Goal: Communication & Community: Participate in discussion

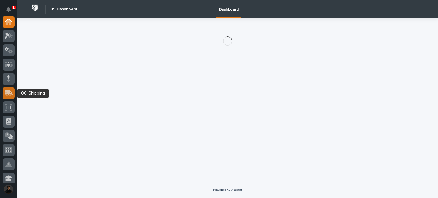
click at [6, 95] on icon at bounding box center [8, 93] width 7 height 5
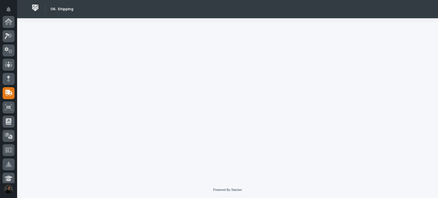
scroll to position [71, 0]
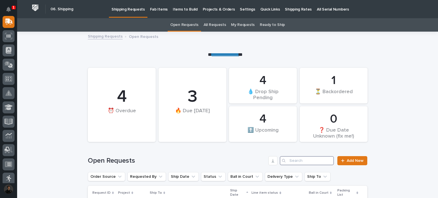
click at [295, 160] on input "Search" at bounding box center [306, 160] width 54 height 9
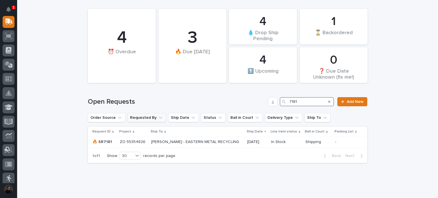
scroll to position [73, 0]
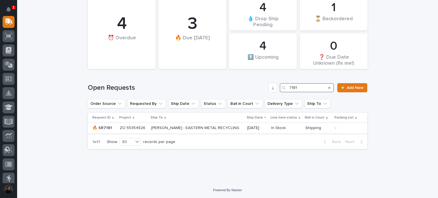
type input "7181"
click at [151, 129] on p "CLAY SEKELY - EASTERN METAL RECYCLING" at bounding box center [195, 127] width 89 height 6
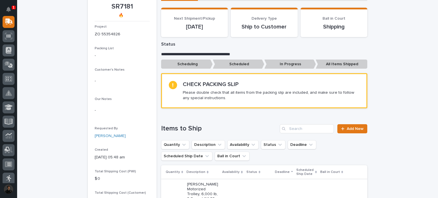
scroll to position [133, 0]
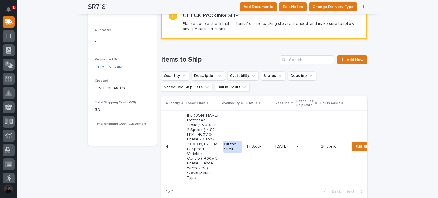
click at [220, 155] on td "Off the Shelf" at bounding box center [232, 146] width 24 height 73
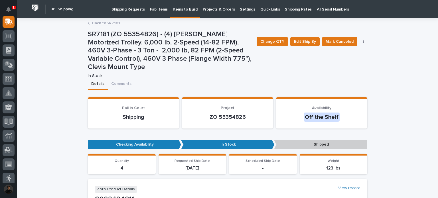
click at [100, 24] on link "Back to SR7181" at bounding box center [106, 22] width 28 height 7
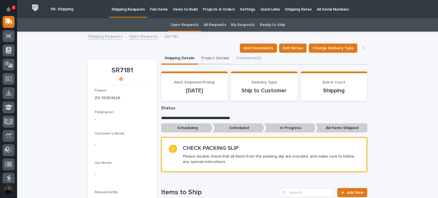
click at [217, 57] on button "Project Details" at bounding box center [215, 59] width 35 height 12
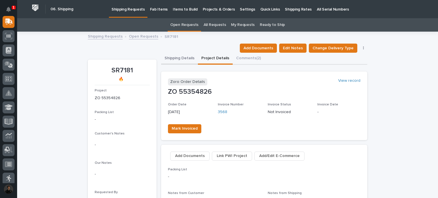
click at [187, 62] on button "Shipping Details" at bounding box center [179, 59] width 37 height 12
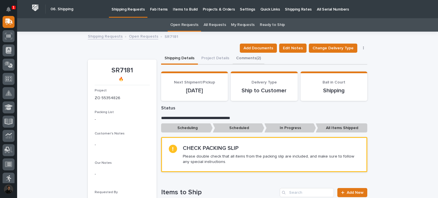
click at [241, 57] on button "Comments (2)" at bounding box center [248, 59] width 32 height 12
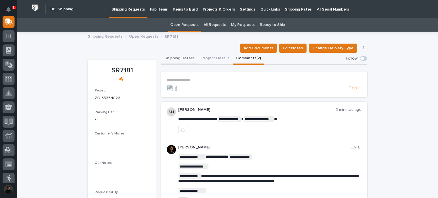
click at [173, 60] on button "Shipping Details" at bounding box center [179, 59] width 37 height 12
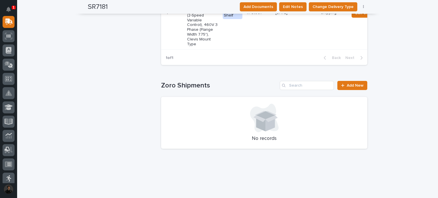
scroll to position [171, 0]
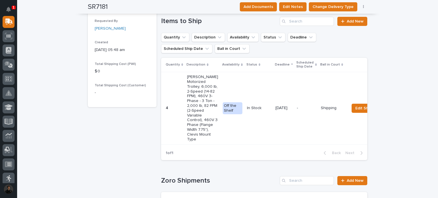
click at [171, 108] on td "4 4" at bounding box center [173, 108] width 24 height 73
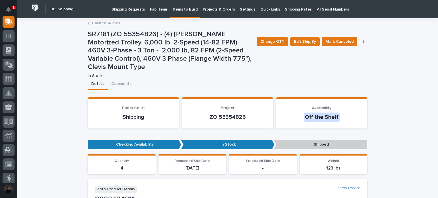
click at [105, 24] on link "Back to SR7181" at bounding box center [106, 22] width 28 height 7
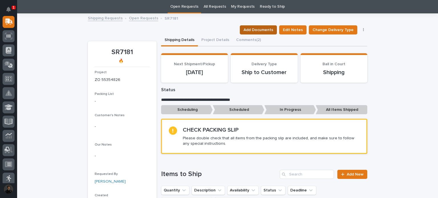
click at [256, 28] on span "Add Documents" at bounding box center [258, 29] width 30 height 7
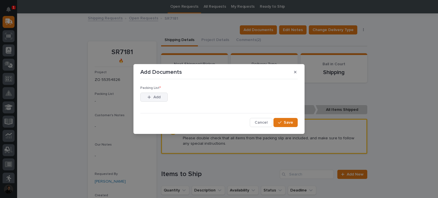
click at [163, 100] on button "Add" at bounding box center [153, 97] width 27 height 9
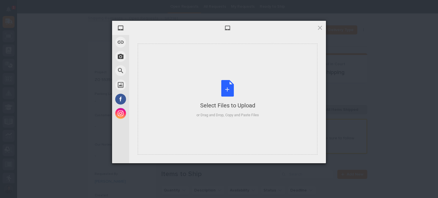
click at [163, 100] on div "Select Files to Upload or Drag and Drop, Copy and Paste Files" at bounding box center [227, 99] width 179 height 111
click at [315, 28] on div at bounding box center [227, 28] width 197 height 14
click at [318, 29] on span at bounding box center [320, 27] width 6 height 6
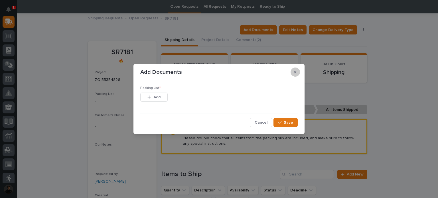
click at [295, 72] on icon "button" at bounding box center [295, 72] width 3 height 3
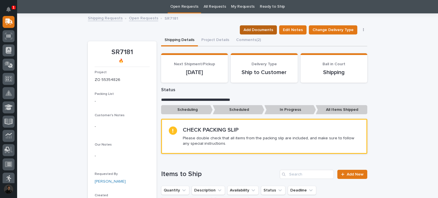
click at [256, 32] on span "Add Documents" at bounding box center [258, 29] width 30 height 7
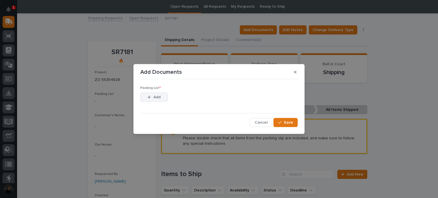
click at [150, 95] on icon "button" at bounding box center [148, 97] width 3 height 4
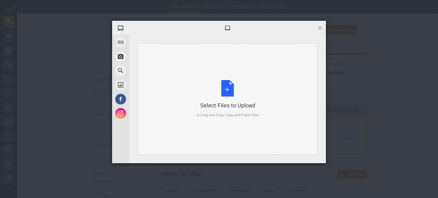
click at [175, 76] on div "Select Files to Upload or Drag and Drop, Copy and Paste Files" at bounding box center [227, 99] width 179 height 111
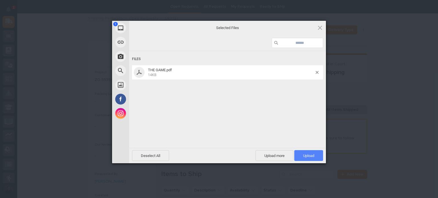
click at [309, 156] on span "Upload 1" at bounding box center [308, 156] width 11 height 4
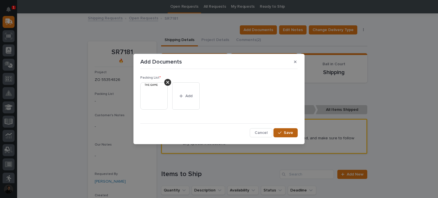
click at [284, 130] on button "Save" at bounding box center [285, 132] width 24 height 9
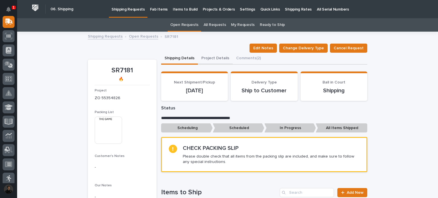
click at [208, 57] on button "Project Details" at bounding box center [215, 59] width 35 height 12
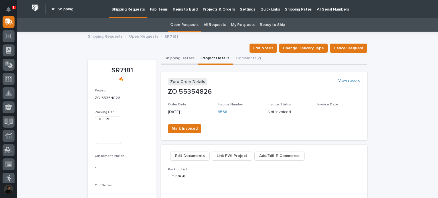
click at [172, 61] on button "Shipping Details" at bounding box center [179, 59] width 37 height 12
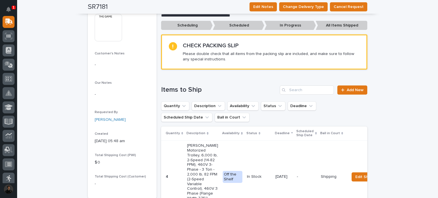
scroll to position [57, 0]
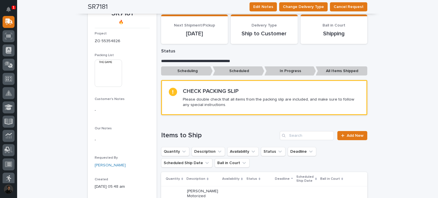
click at [107, 60] on img at bounding box center [108, 73] width 27 height 27
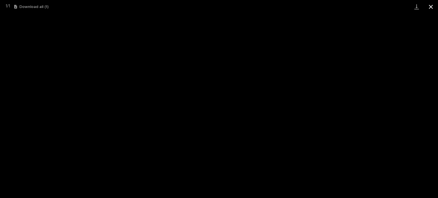
click at [436, 9] on button "Close gallery" at bounding box center [430, 6] width 14 height 13
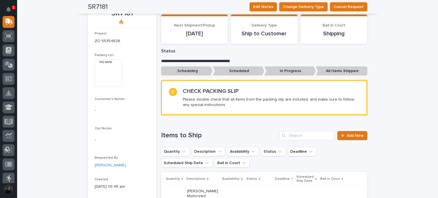
scroll to position [0, 0]
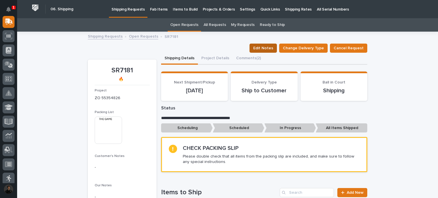
click at [269, 48] on span "Edit Notes" at bounding box center [263, 48] width 20 height 7
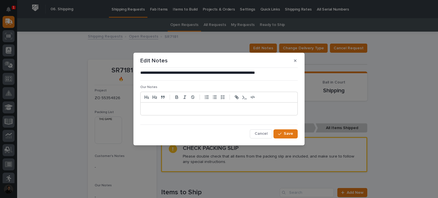
drag, startPoint x: 294, startPoint y: 64, endPoint x: 311, endPoint y: 59, distance: 17.7
click at [294, 63] on button "button" at bounding box center [294, 60] width 9 height 9
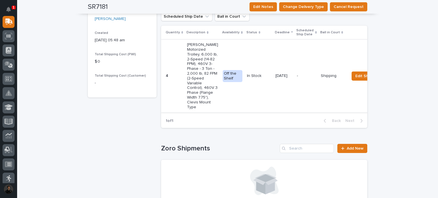
scroll to position [209, 0]
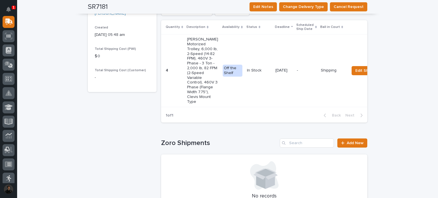
click at [187, 82] on p "Starke Motorized Trolley, 6,000 lb, 2-Speed (14-82 FPM), 460V 3-Phase - 3 Ton -…" at bounding box center [202, 70] width 31 height 67
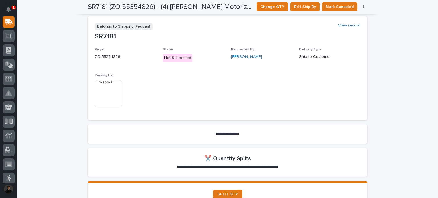
scroll to position [304, 0]
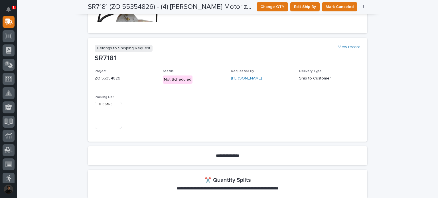
click at [108, 102] on img at bounding box center [108, 115] width 27 height 27
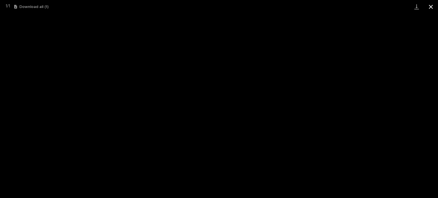
click at [436, 8] on button "Close gallery" at bounding box center [430, 6] width 14 height 13
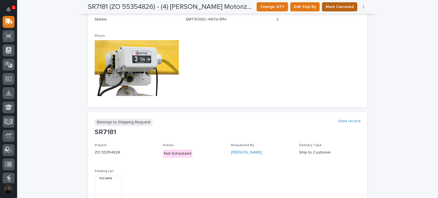
scroll to position [190, 0]
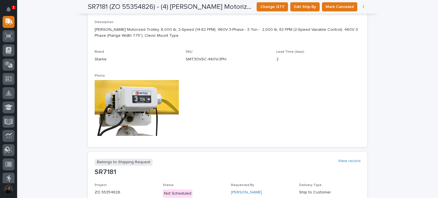
click at [363, 7] on icon "button" at bounding box center [363, 7] width 1 height 4
click at [352, 69] on div "Description Starke Motorized Trolley, 6,000 lb, 2-Speed (14-82 FPM), 460V 3-Pha…" at bounding box center [228, 80] width 266 height 120
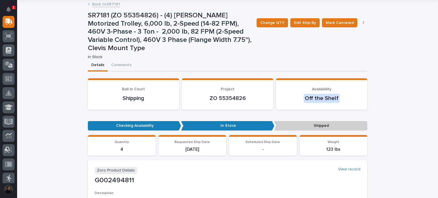
scroll to position [0, 0]
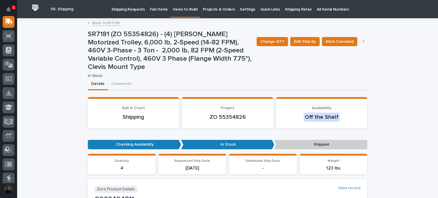
click at [99, 25] on link "Back to SR7181" at bounding box center [106, 22] width 28 height 7
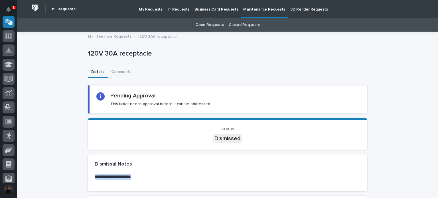
drag, startPoint x: 92, startPoint y: 177, endPoint x: 140, endPoint y: 178, distance: 47.6
click at [140, 178] on p "**********" at bounding box center [228, 177] width 266 height 6
click at [125, 74] on button "Comments" at bounding box center [121, 72] width 27 height 12
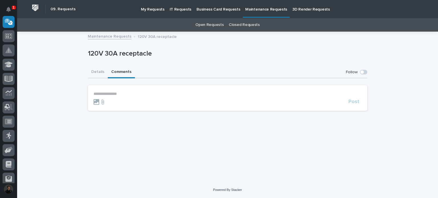
click at [123, 88] on section "**********" at bounding box center [227, 98] width 279 height 26
click at [124, 93] on p "**********" at bounding box center [227, 93] width 268 height 5
click at [124, 93] on p "**********" at bounding box center [227, 94] width 268 height 6
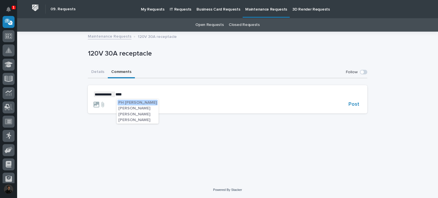
click at [127, 103] on span "PH [PERSON_NAME]" at bounding box center [137, 103] width 38 height 4
click at [145, 89] on section "**********" at bounding box center [227, 99] width 279 height 28
click at [146, 97] on p "**********" at bounding box center [227, 94] width 268 height 6
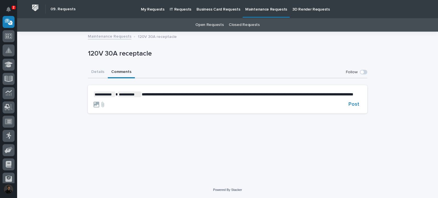
click at [177, 95] on span "**********" at bounding box center [247, 94] width 211 height 4
click at [359, 108] on span "Post" at bounding box center [353, 104] width 11 height 7
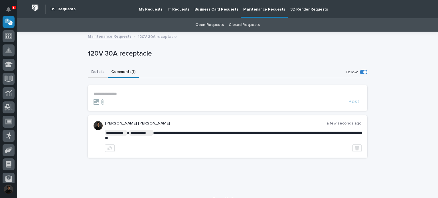
click at [94, 69] on button "Details" at bounding box center [98, 72] width 20 height 12
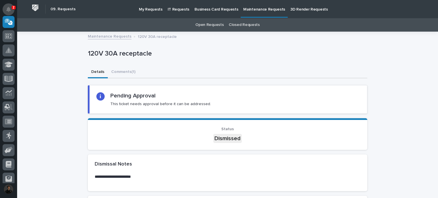
click at [9, 7] on icon "Notifications" at bounding box center [8, 9] width 5 height 5
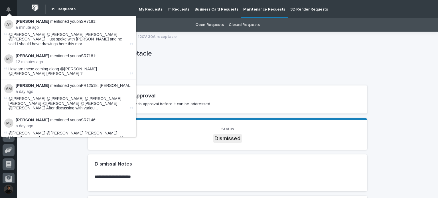
click at [185, 56] on p "120V 30A receptacle" at bounding box center [226, 54] width 277 height 8
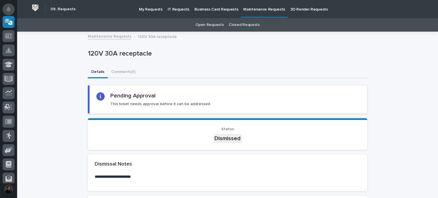
click at [8, 11] on icon "Notifications" at bounding box center [8, 9] width 5 height 5
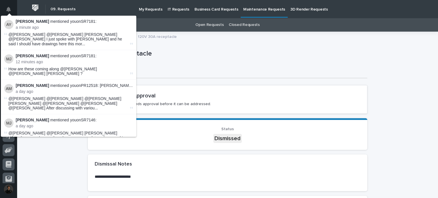
click at [149, 48] on div "120V 30A receptacle" at bounding box center [227, 55] width 279 height 23
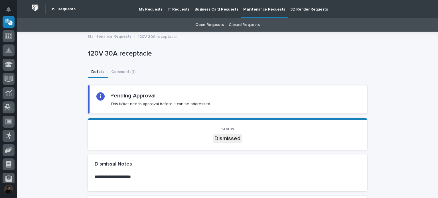
click at [207, 27] on link "Open Requests" at bounding box center [209, 24] width 28 height 13
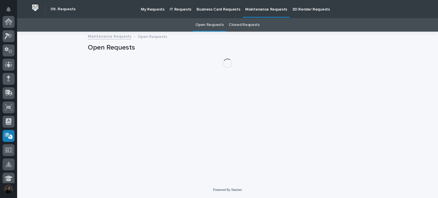
scroll to position [114, 0]
